Goal: Navigation & Orientation: Find specific page/section

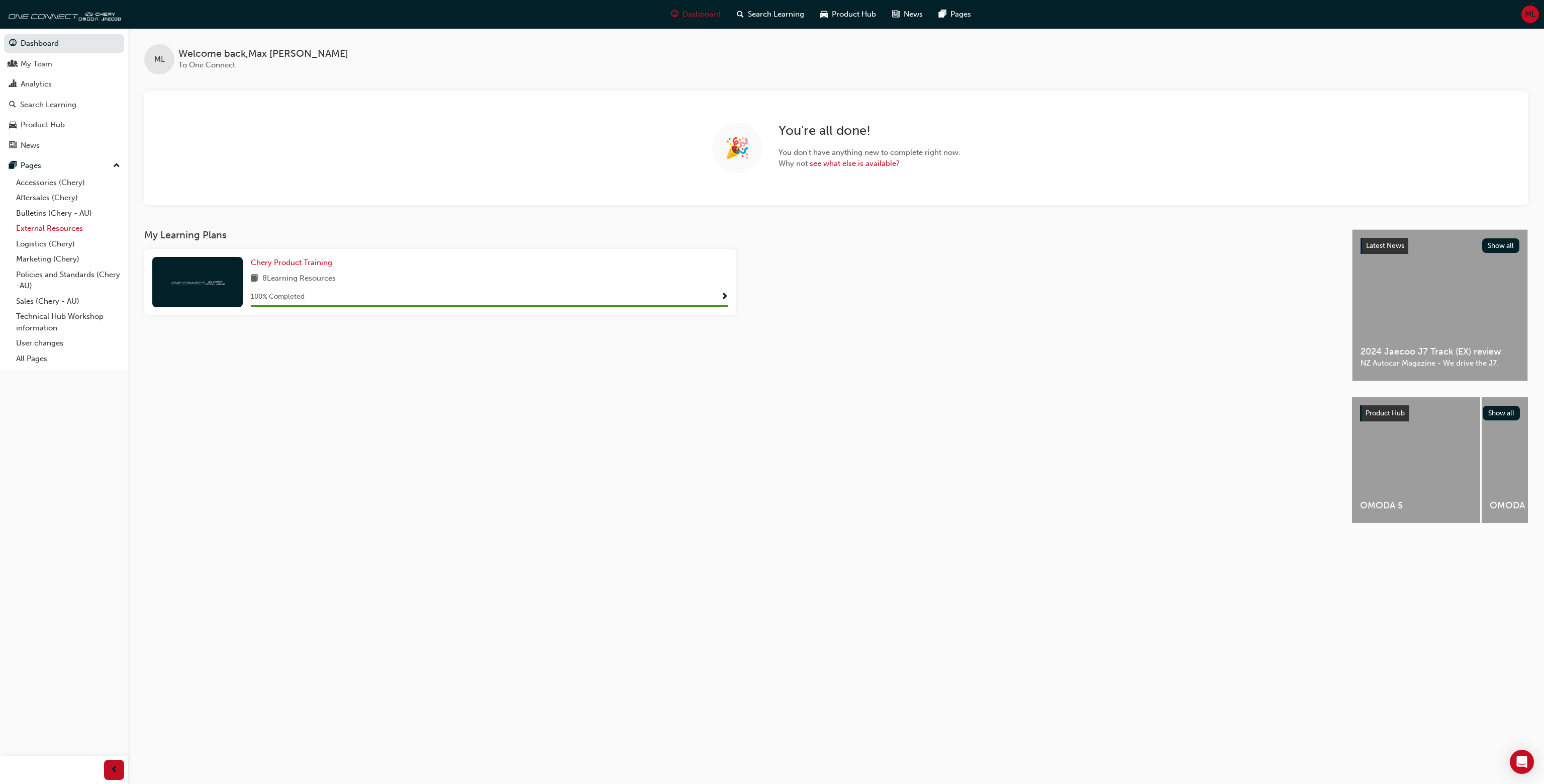
click at [82, 233] on link "External Resources" at bounding box center [68, 228] width 113 height 16
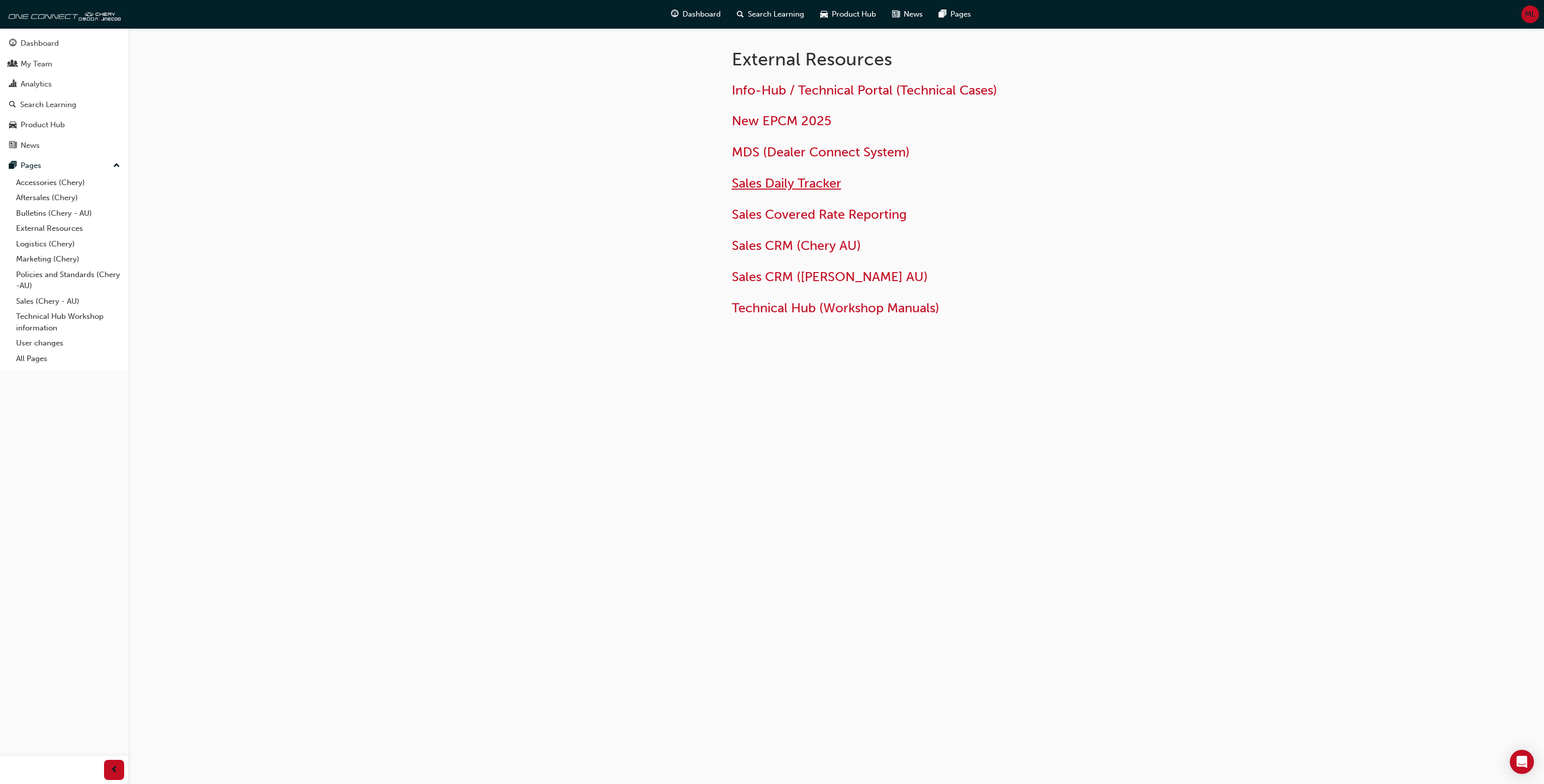
click at [809, 187] on span "Sales Daily Tracker" at bounding box center [786, 183] width 110 height 16
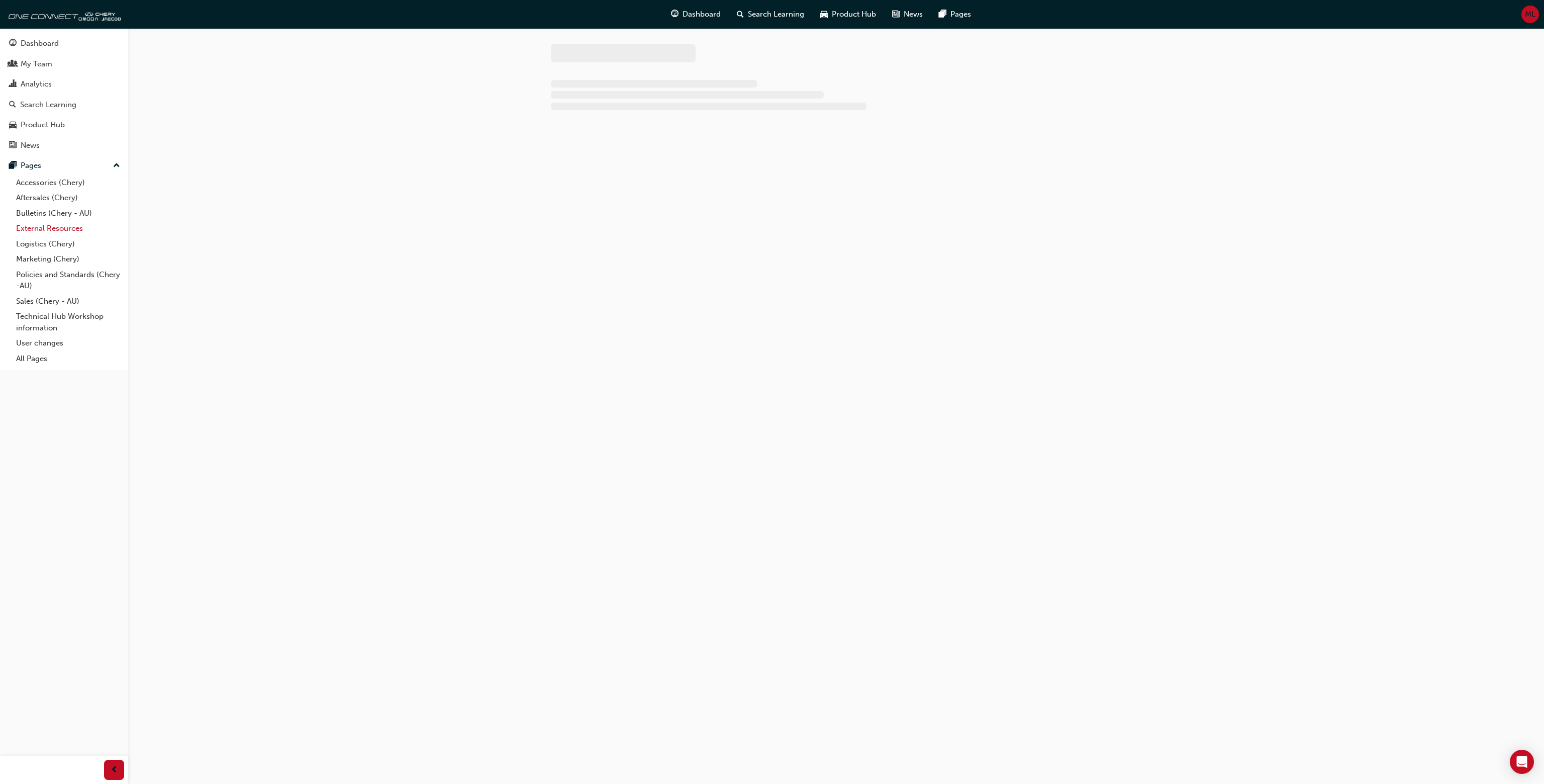
click at [61, 231] on link "External Resources" at bounding box center [68, 228] width 113 height 16
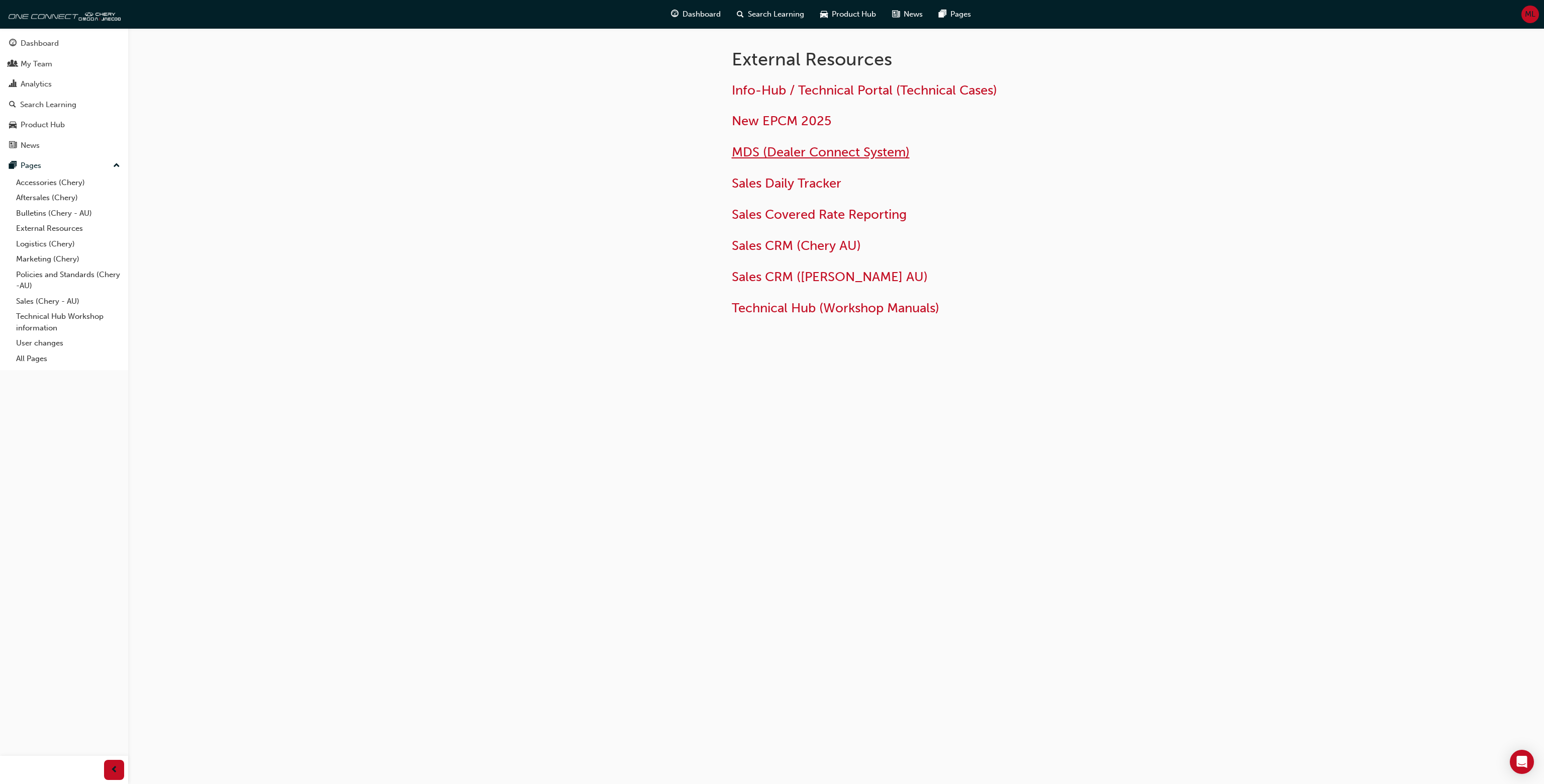
click at [798, 149] on span "MDS (Dealer Connect System)" at bounding box center [821, 152] width 178 height 16
